Goal: Transaction & Acquisition: Purchase product/service

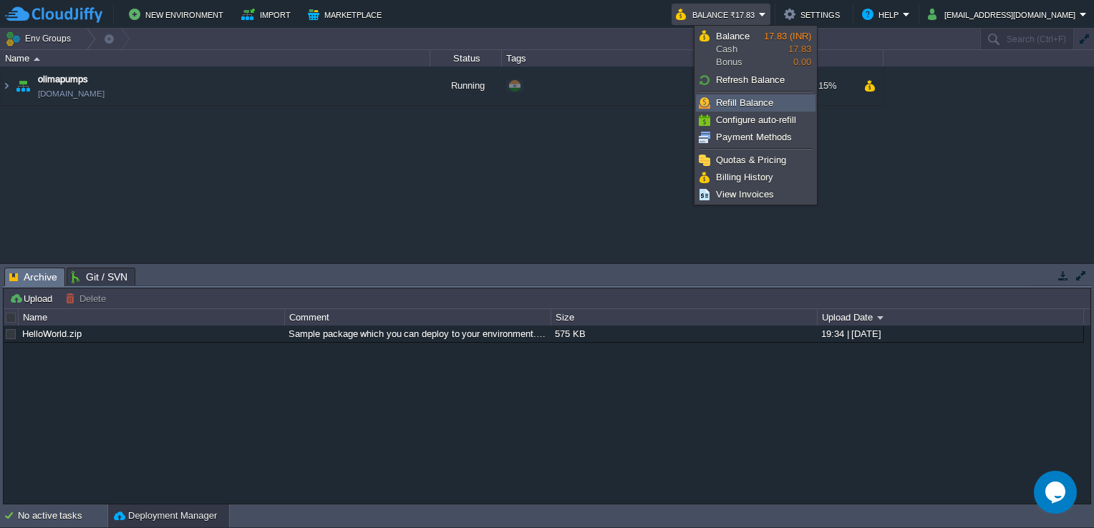
drag, startPoint x: 732, startPoint y: 105, endPoint x: 725, endPoint y: 112, distance: 10.6
click at [732, 105] on span "Refill Balance" at bounding box center [744, 102] width 57 height 11
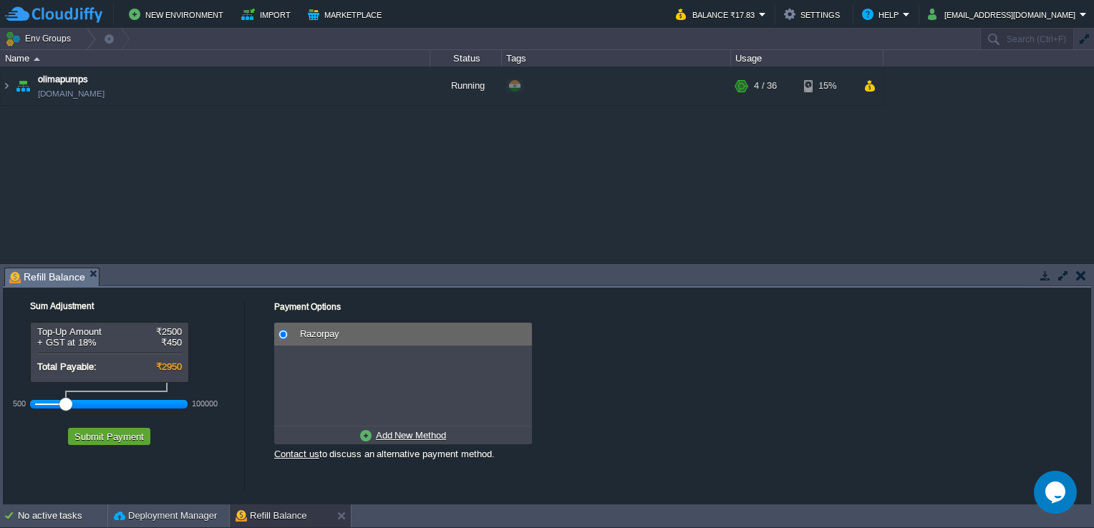
click at [49, 402] on div at bounding box center [109, 404] width 148 height 13
click at [404, 437] on u "Add New Method" at bounding box center [411, 435] width 70 height 11
radio input "true"
click at [329, 337] on span "Credit/Debit/Netbanking via RazorPay" at bounding box center [394, 334] width 160 height 11
click at [129, 437] on button "Submit Payment" at bounding box center [109, 436] width 78 height 13
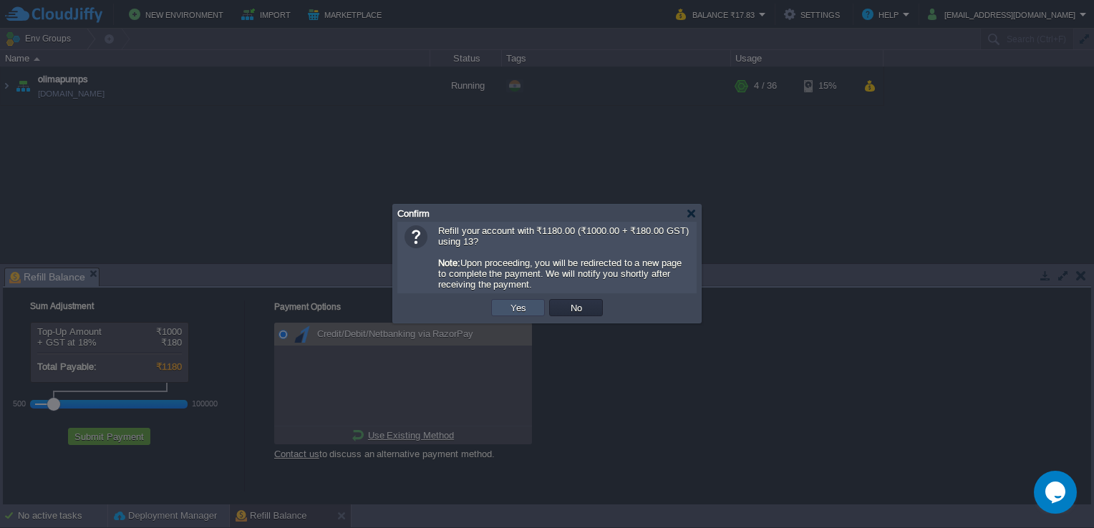
click at [517, 306] on button "Yes" at bounding box center [518, 307] width 24 height 13
